Goal: Task Accomplishment & Management: Manage account settings

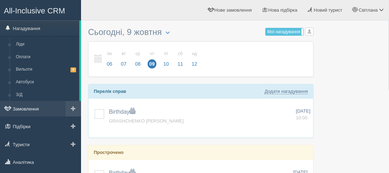
click at [22, 110] on link "Замовлення" at bounding box center [40, 109] width 81 height 16
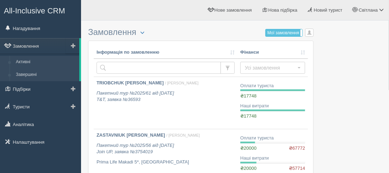
click at [28, 75] on link "Завершені" at bounding box center [46, 74] width 67 height 13
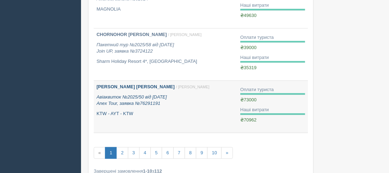
scroll to position [481, 0]
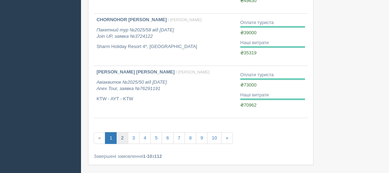
click at [122, 137] on link "2" at bounding box center [122, 138] width 12 height 12
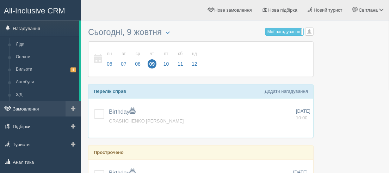
click at [31, 110] on link "Замовлення" at bounding box center [40, 109] width 81 height 16
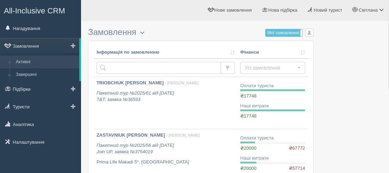
click at [29, 63] on link "Активні" at bounding box center [46, 62] width 67 height 13
click at [24, 75] on link "Завершені" at bounding box center [46, 74] width 67 height 13
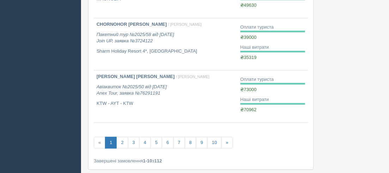
scroll to position [481, 0]
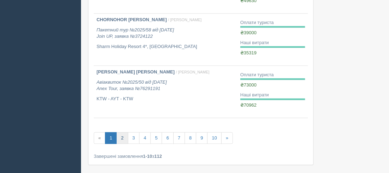
click at [122, 132] on link "2" at bounding box center [122, 138] width 12 height 12
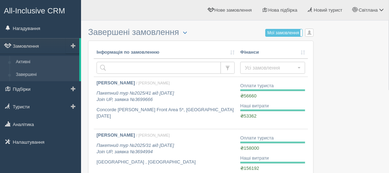
click at [27, 62] on link "Активні" at bounding box center [46, 62] width 67 height 13
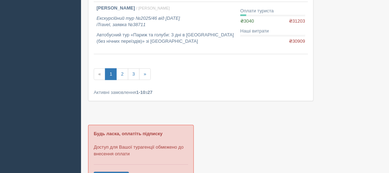
scroll to position [545, 0]
click at [122, 73] on link "2" at bounding box center [122, 74] width 12 height 12
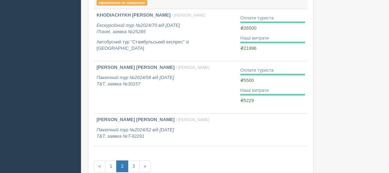
scroll to position [449, 0]
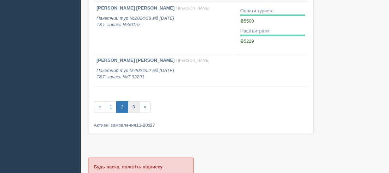
click at [130, 103] on link "3" at bounding box center [134, 107] width 12 height 12
